Goal: Navigation & Orientation: Find specific page/section

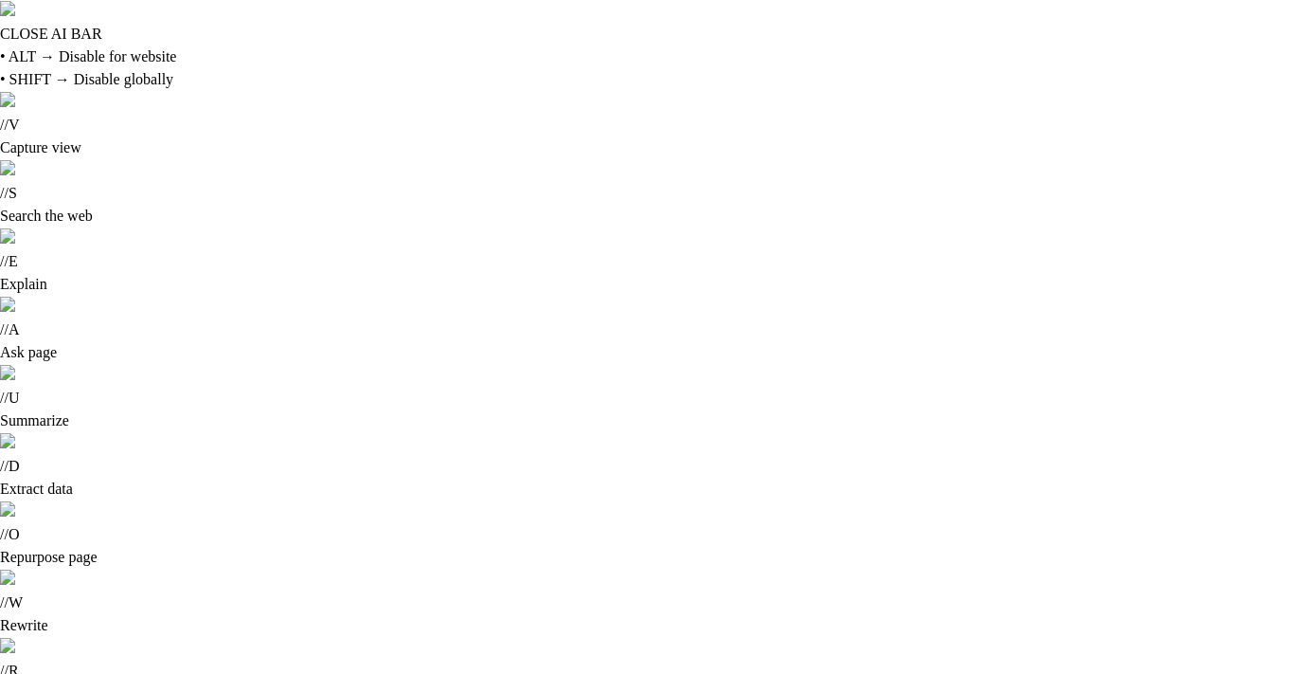
type input "*"
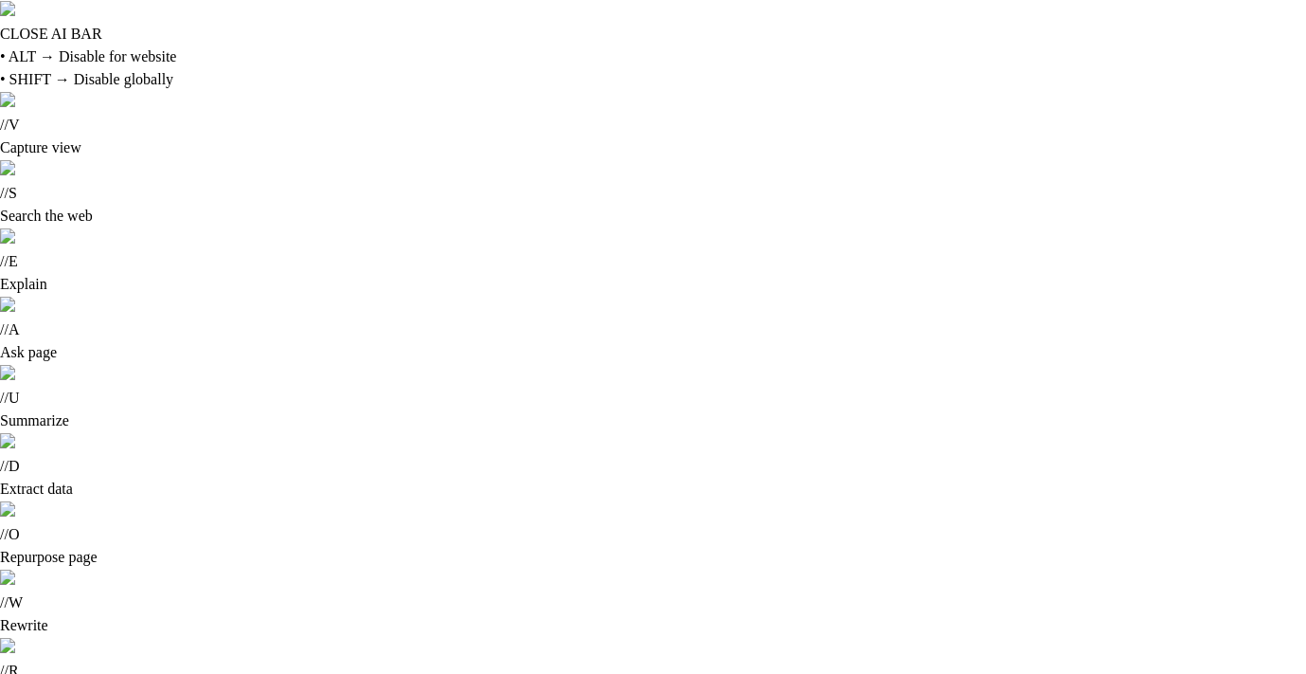
type input "*"
